Goal: Transaction & Acquisition: Purchase product/service

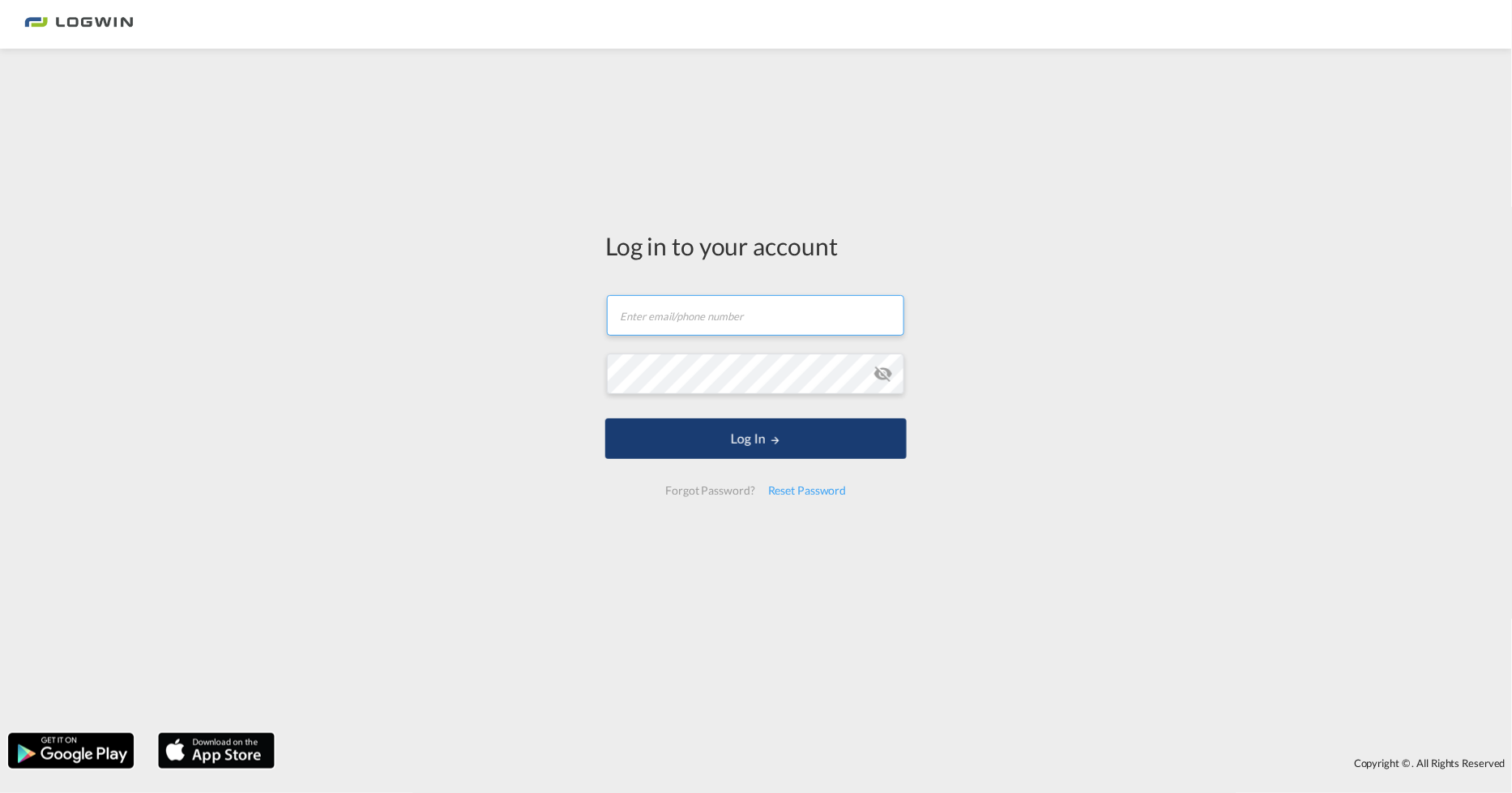
type input "[PERSON_NAME][EMAIL_ADDRESS][DOMAIN_NAME]"
click at [627, 442] on button "Log In" at bounding box center [756, 439] width 302 height 40
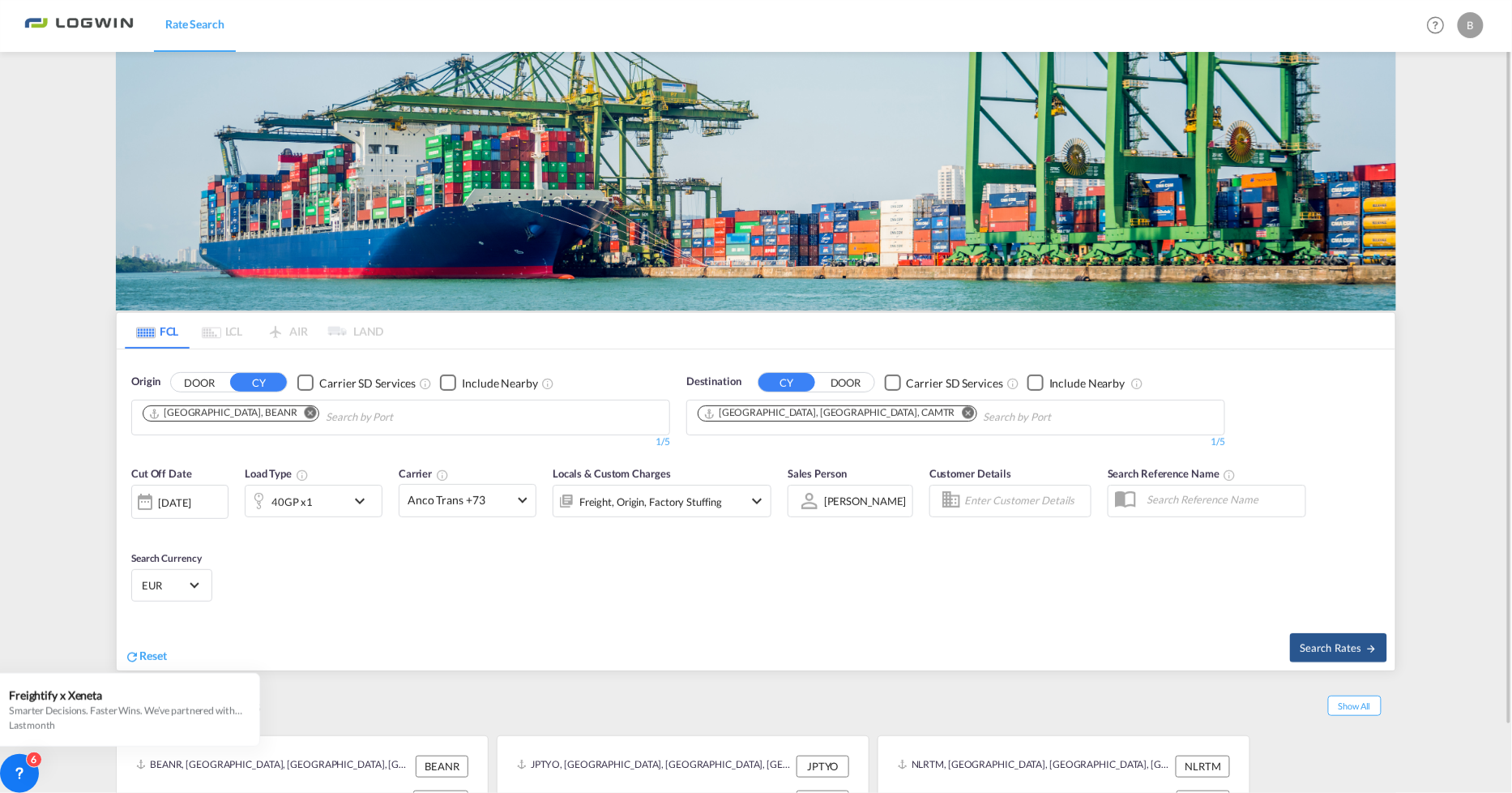
click at [305, 412] on md-icon "Remove" at bounding box center [311, 413] width 12 height 12
click at [422, 414] on body "Rate Search Rate Search Help Resources Product Release B My Profile Logout FCL …" at bounding box center [756, 396] width 1512 height 793
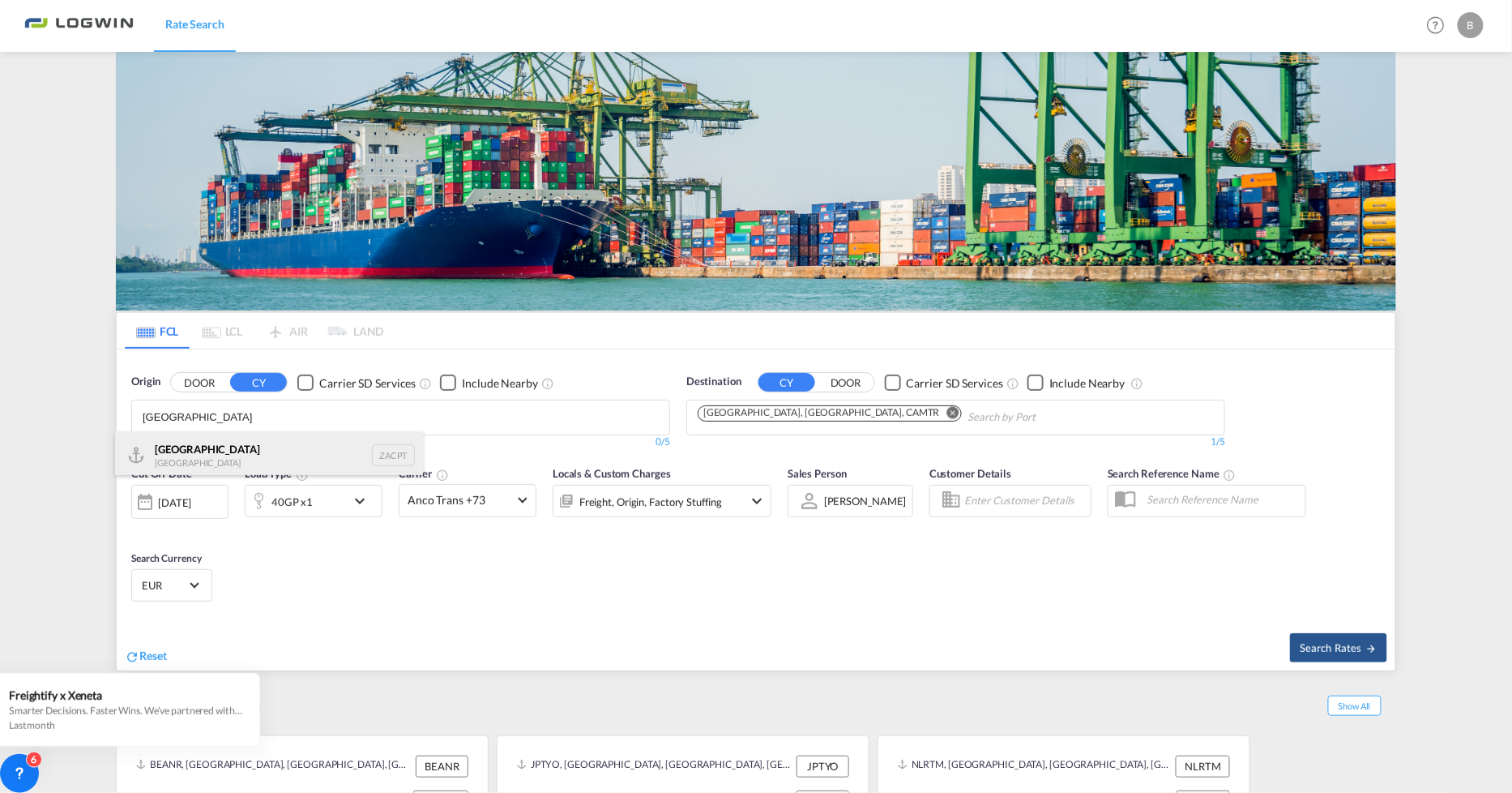
type input "[GEOGRAPHIC_DATA]"
click at [230, 457] on div "[GEOGRAPHIC_DATA] [GEOGRAPHIC_DATA] ZACPT" at bounding box center [269, 456] width 308 height 49
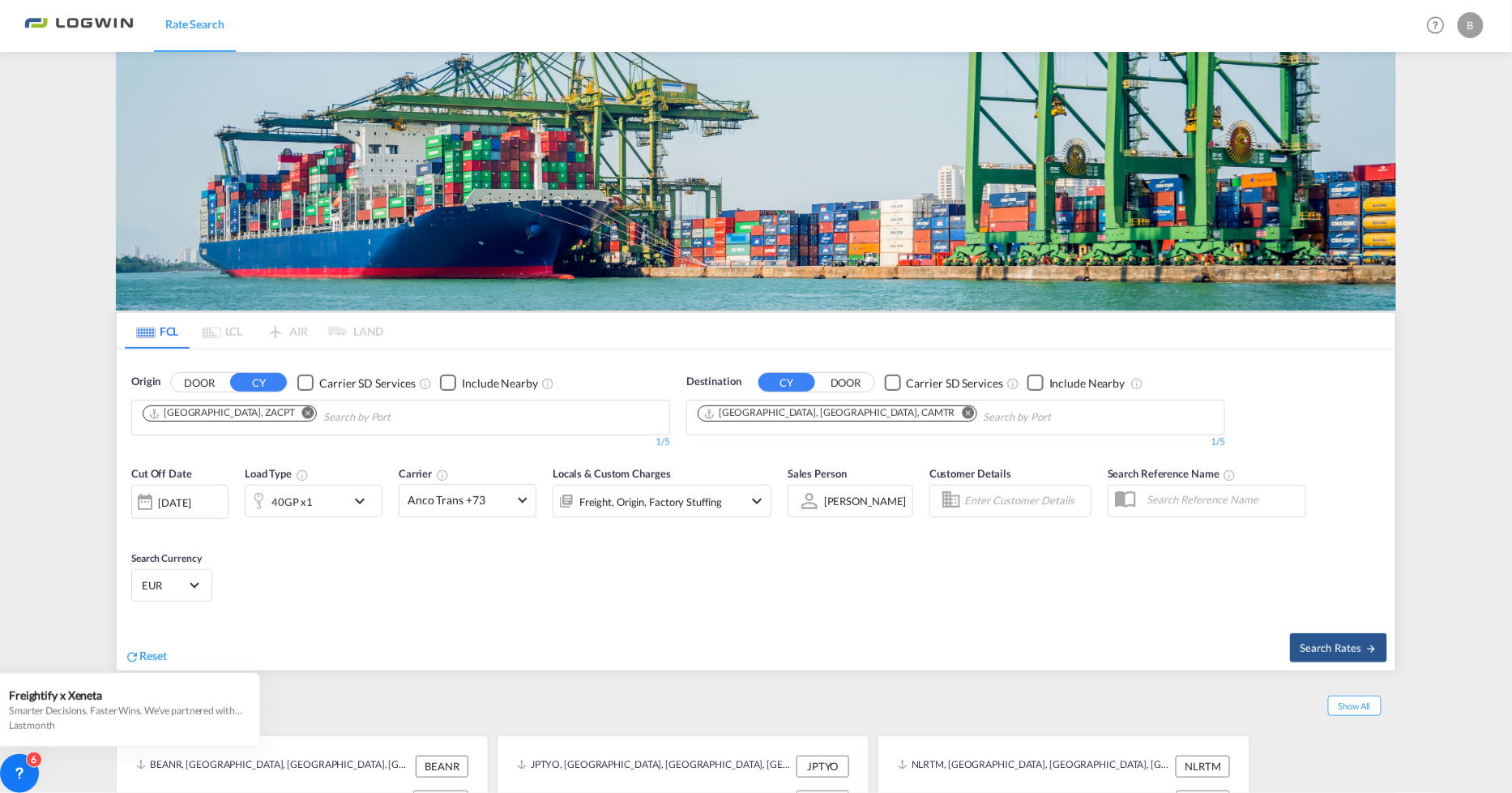
click at [963, 415] on md-icon "Remove" at bounding box center [969, 413] width 12 height 12
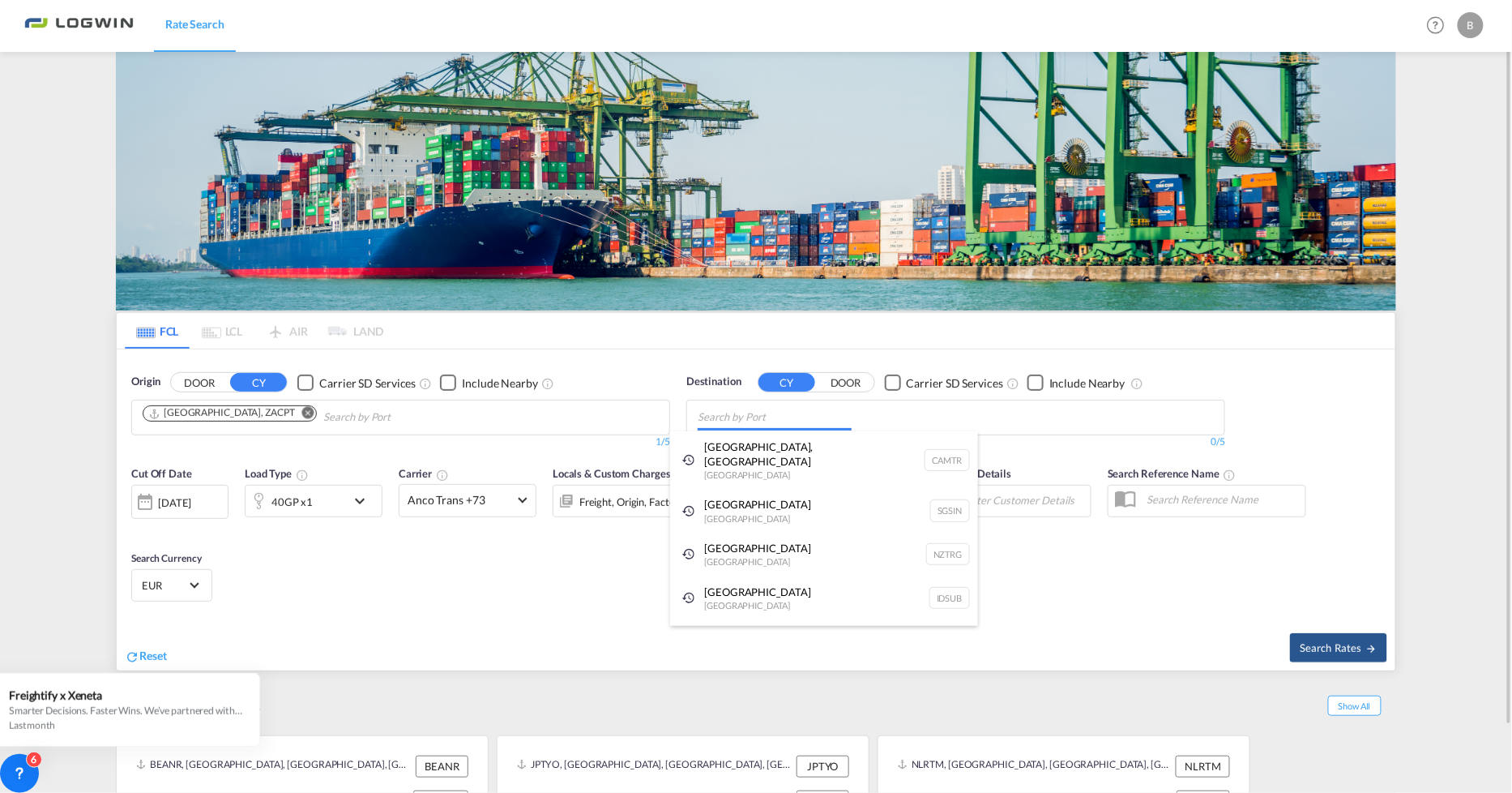
click at [774, 418] on body "Rate Search Rate Search Help Resources Product Release B My Profile Logout FCL …" at bounding box center [756, 396] width 1512 height 793
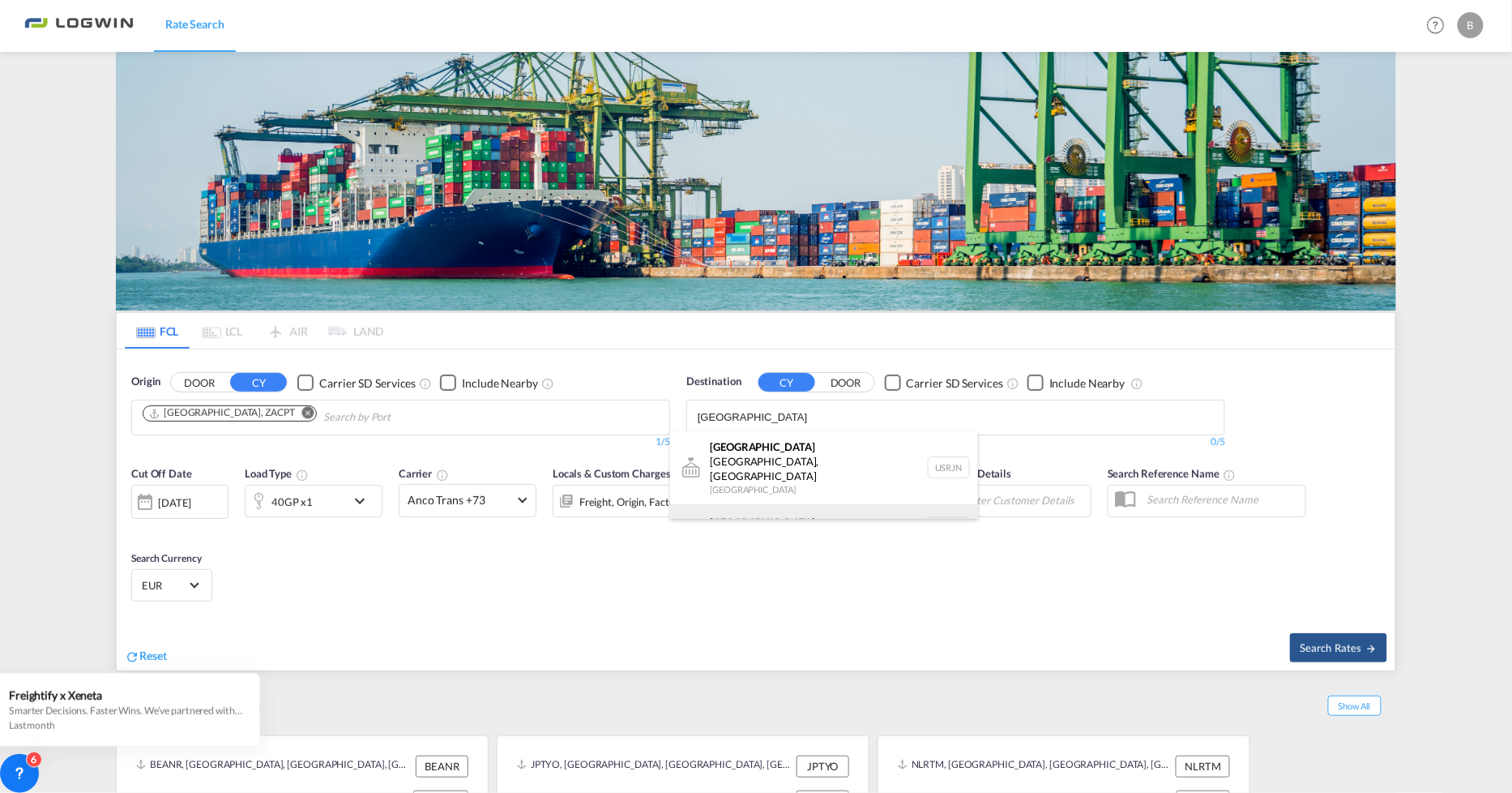
type input "[GEOGRAPHIC_DATA]"
drag, startPoint x: 740, startPoint y: 501, endPoint x: 854, endPoint y: 548, distance: 123.3
click at [740, 504] on div "[GEOGRAPHIC_DATA] [GEOGRAPHIC_DATA] NLRTM" at bounding box center [824, 528] width 308 height 49
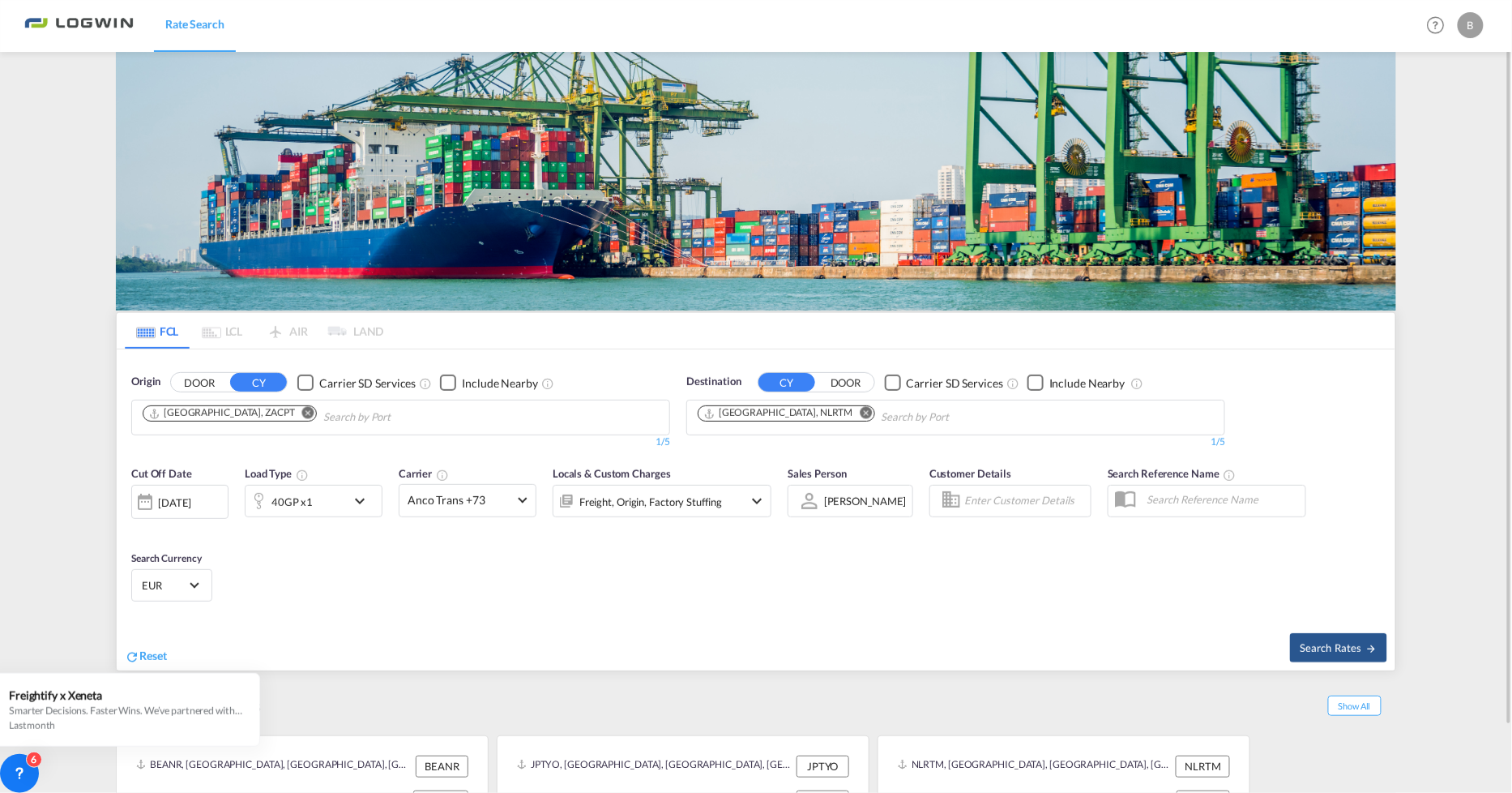
click at [362, 501] on md-icon "icon-chevron-down" at bounding box center [364, 501] width 28 height 20
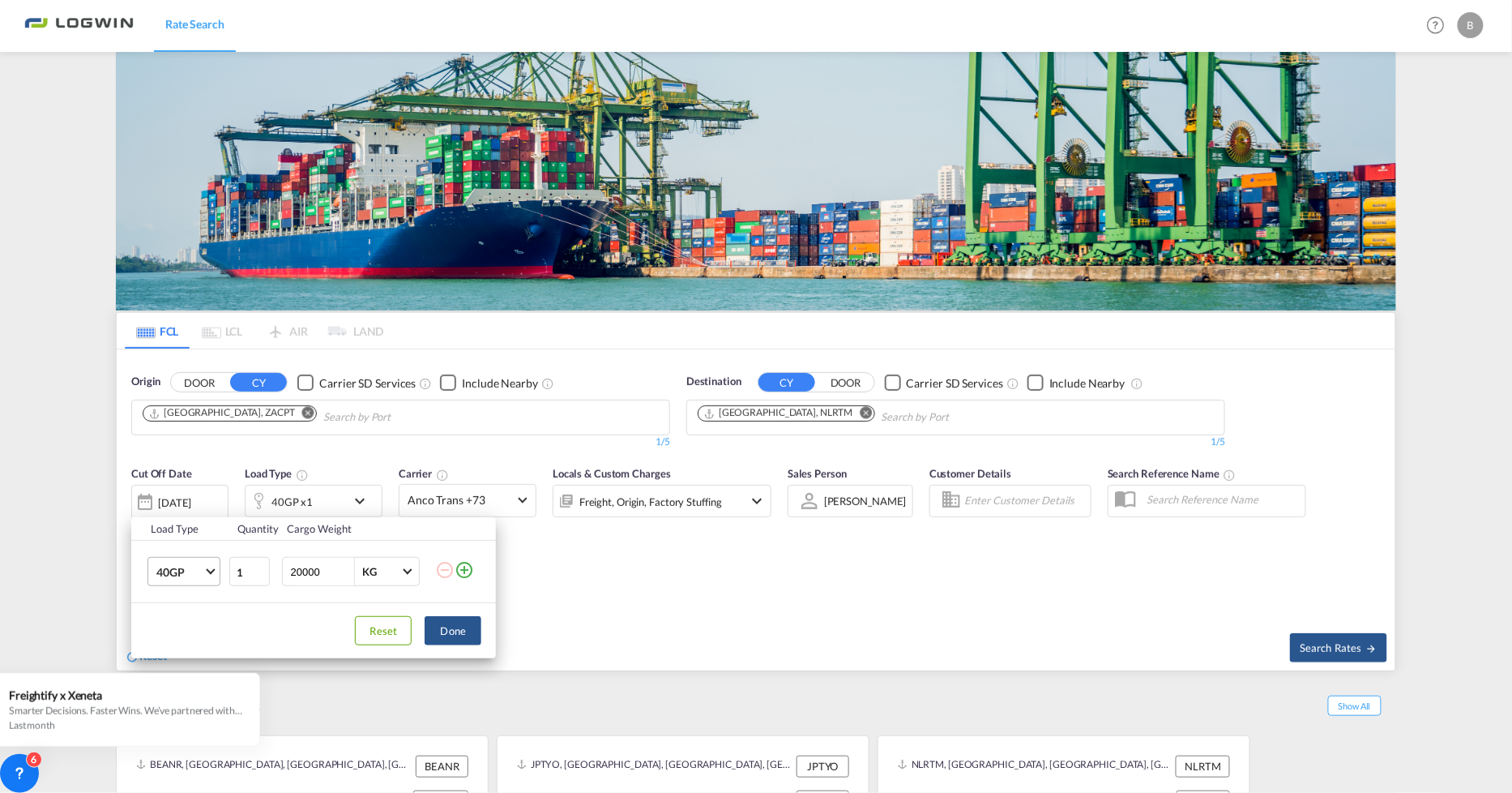
click at [209, 575] on md-select-value "40GP" at bounding box center [187, 572] width 64 height 28
click at [205, 596] on md-option "20RE" at bounding box center [199, 599] width 110 height 39
click at [461, 639] on button "Done" at bounding box center [453, 631] width 57 height 29
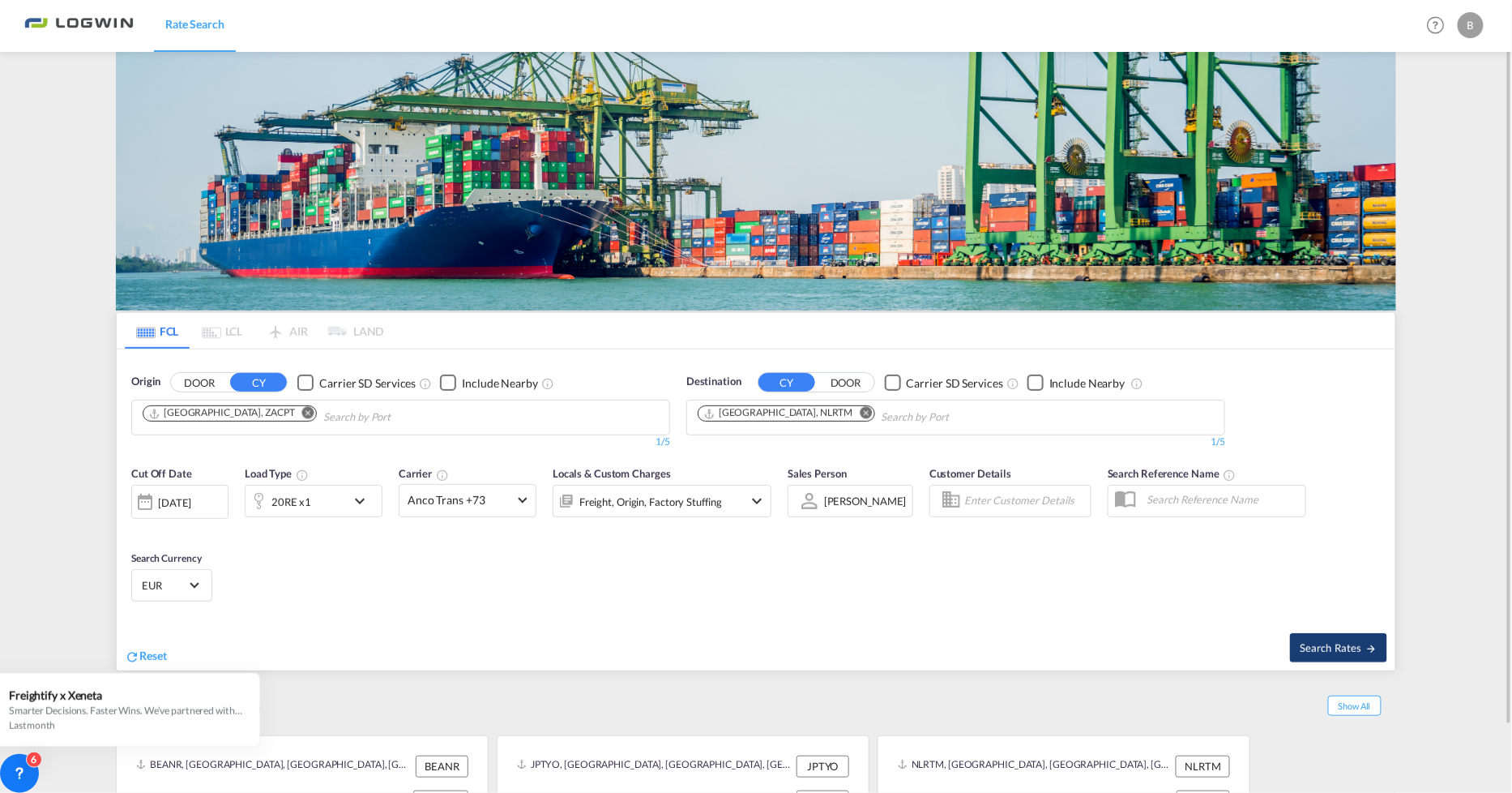
click at [1358, 659] on button "Search Rates" at bounding box center [1338, 648] width 97 height 29
type input "ZACPT to NLRTM / [DATE]"
